Goal: Navigation & Orientation: Find specific page/section

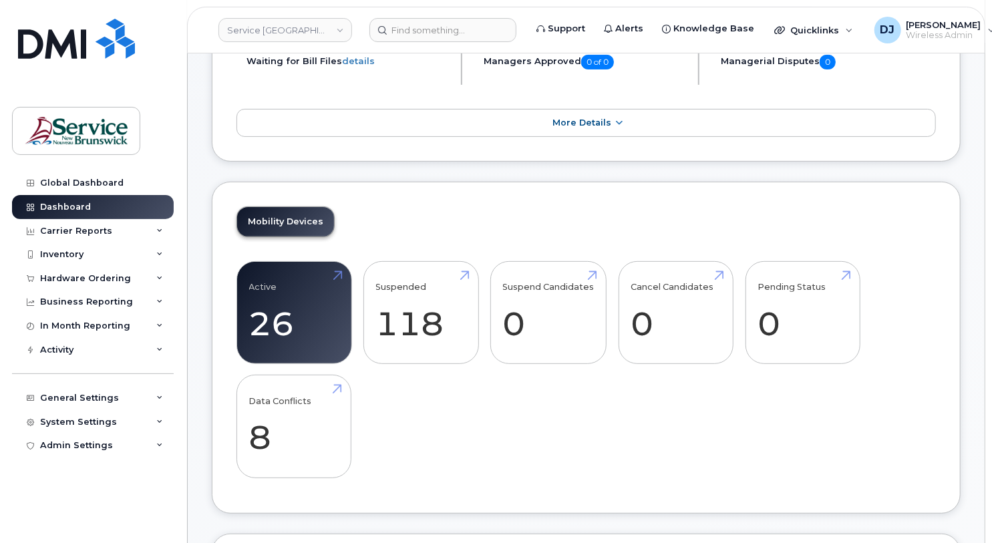
scroll to position [178, 0]
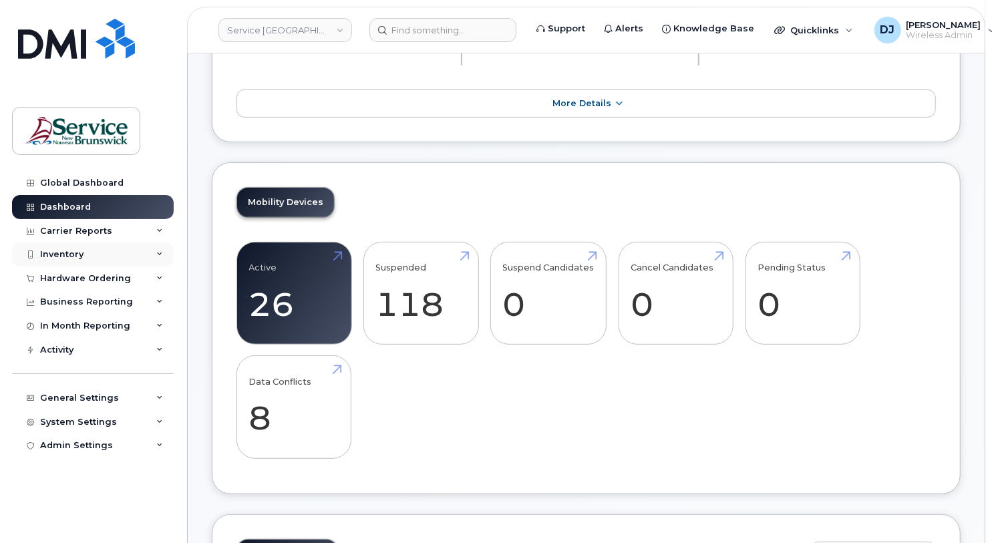
click at [53, 251] on div "Inventory" at bounding box center [61, 254] width 43 height 11
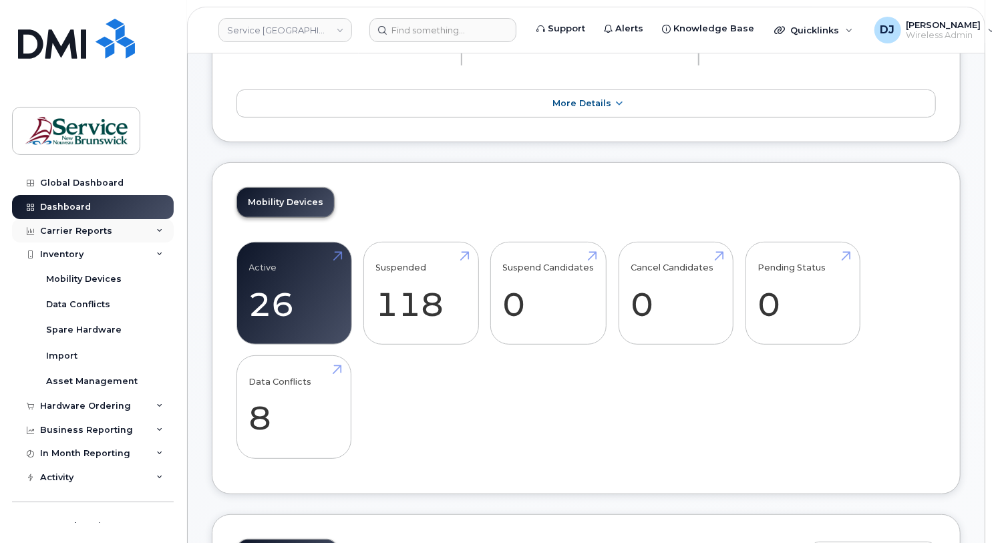
click at [73, 226] on div "Carrier Reports" at bounding box center [76, 231] width 72 height 11
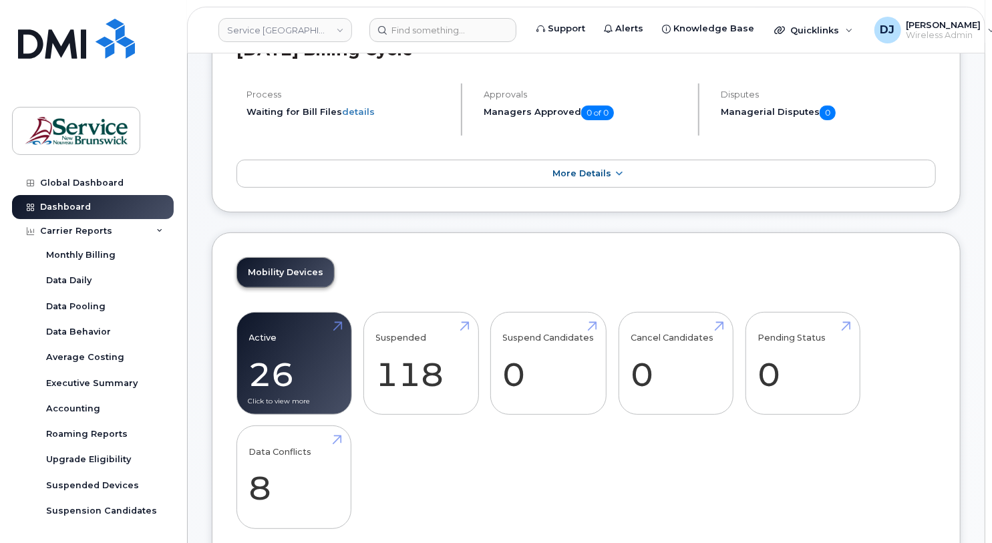
scroll to position [0, 0]
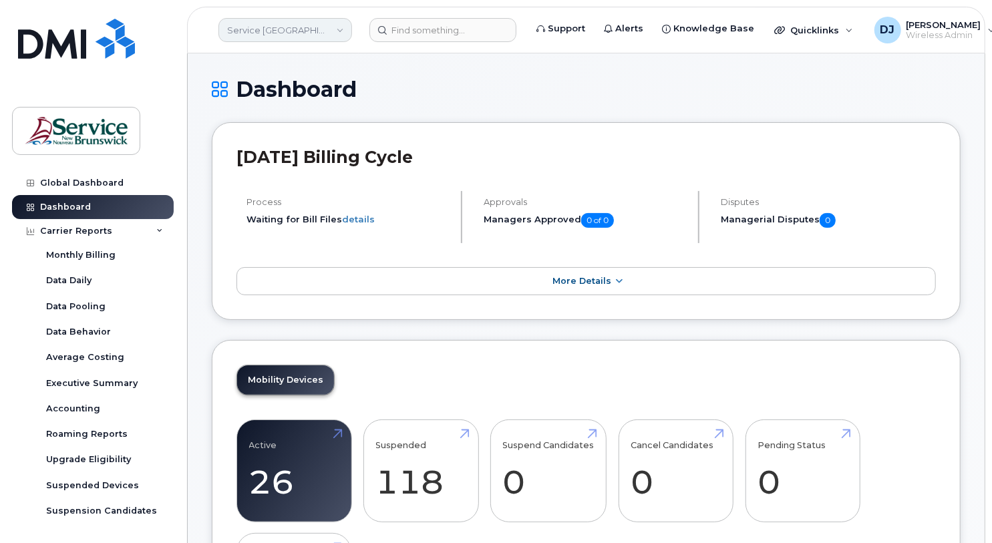
click at [341, 29] on link "Service [GEOGRAPHIC_DATA] (SNB)" at bounding box center [285, 30] width 134 height 24
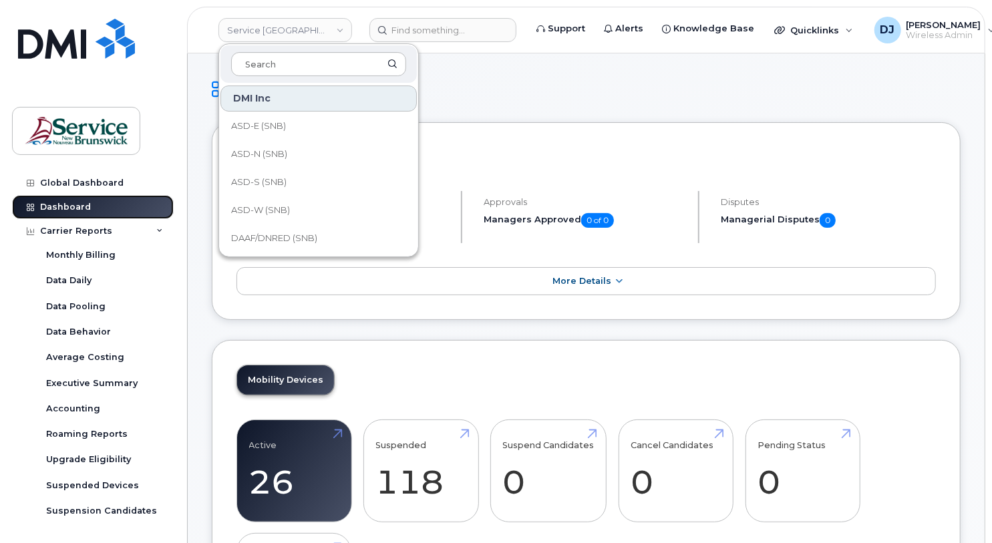
click at [81, 198] on link "Dashboard" at bounding box center [93, 207] width 162 height 24
